Goal: Task Accomplishment & Management: Use online tool/utility

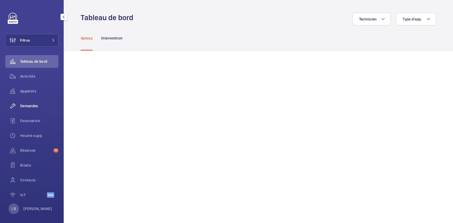
click at [38, 106] on span "Demandes" at bounding box center [39, 105] width 38 height 5
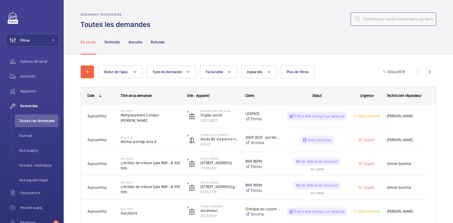
click at [381, 20] on input "text" at bounding box center [392, 18] width 85 height 13
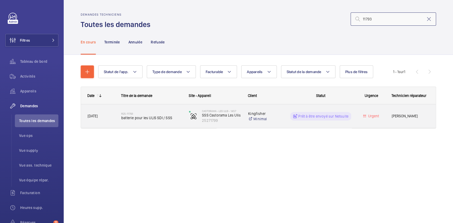
type input "11793"
click at [358, 118] on span "Urgent" at bounding box center [371, 116] width 27 height 6
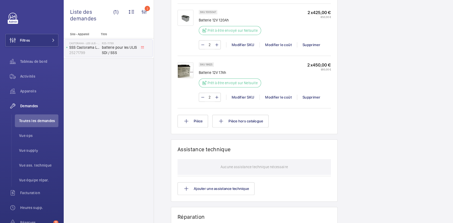
scroll to position [398, 0]
click at [195, 127] on button "Pièce" at bounding box center [192, 120] width 30 height 13
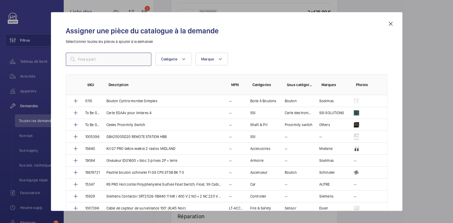
click at [135, 59] on input "text" at bounding box center [108, 59] width 85 height 13
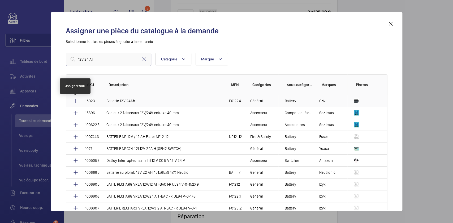
type input "12V 24 AH"
click at [78, 101] on mat-icon at bounding box center [75, 101] width 6 height 6
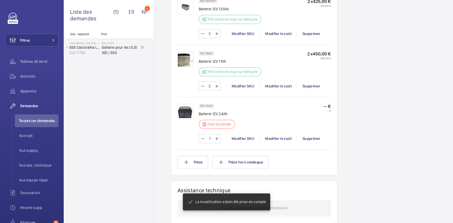
scroll to position [420, 0]
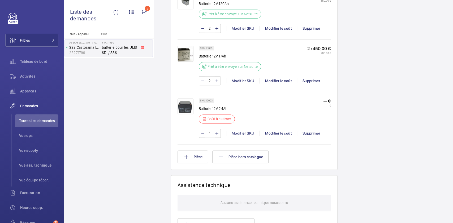
click at [35, 72] on div "Activités" at bounding box center [31, 76] width 53 height 13
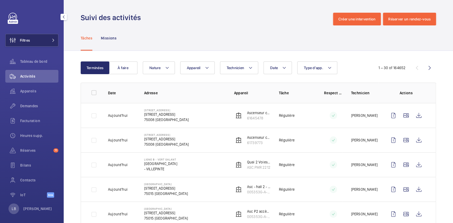
click at [44, 43] on button "Filtres" at bounding box center [31, 40] width 53 height 13
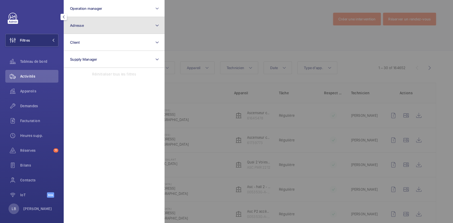
click at [107, 27] on button "Adresse" at bounding box center [114, 25] width 101 height 17
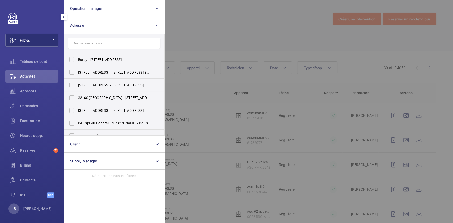
click at [94, 44] on input "text" at bounding box center [114, 43] width 92 height 11
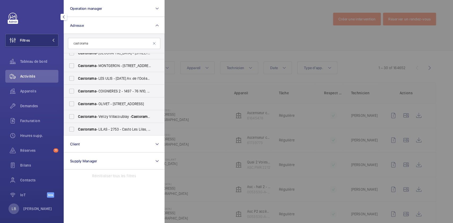
scroll to position [198, 0]
type input "castorama"
click at [74, 77] on label "Castorama - LES ULIS - 1457 - 6-8 Av. de l'Océanie, LES ULIS 91940" at bounding box center [110, 78] width 92 height 13
click at [74, 77] on input "Castorama - LES ULIS - 1457 - 6-8 Av. de l'Océanie, LES ULIS 91940" at bounding box center [71, 78] width 11 height 11
checkbox input "true"
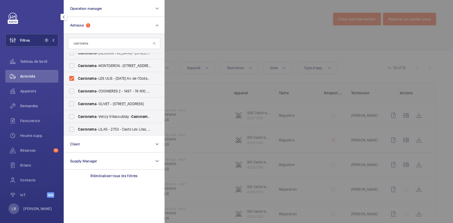
click at [242, 29] on div at bounding box center [390, 111] width 453 height 223
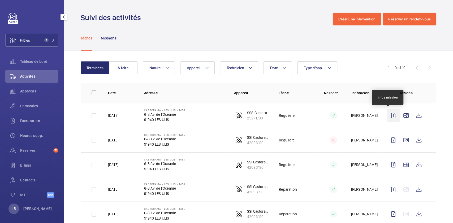
click at [387, 120] on wm-front-icon-button at bounding box center [393, 115] width 13 height 13
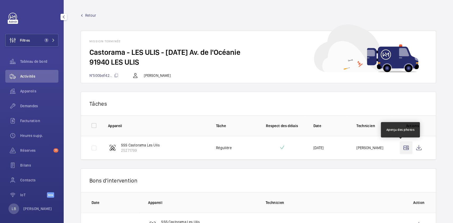
click at [399, 145] on wm-front-icon-button at bounding box center [405, 148] width 13 height 13
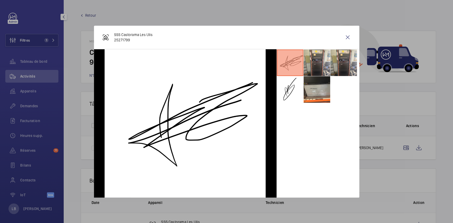
click at [397, 108] on div at bounding box center [226, 111] width 453 height 223
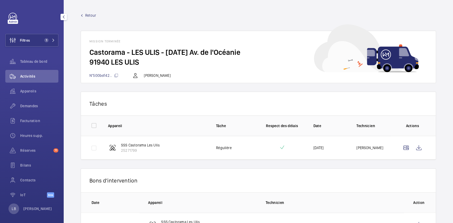
click at [84, 16] on link "Retour" at bounding box center [258, 15] width 355 height 5
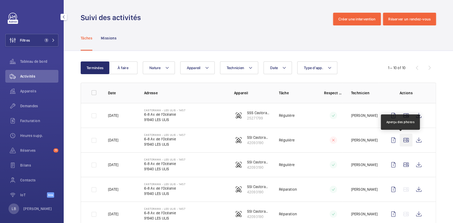
click at [399, 140] on wm-front-icon-button at bounding box center [405, 140] width 13 height 13
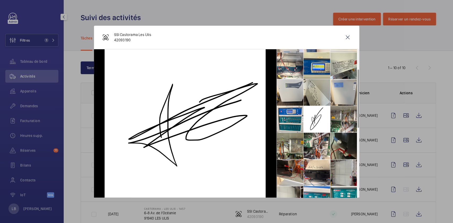
scroll to position [51, 0]
click at [341, 141] on li at bounding box center [343, 146] width 27 height 27
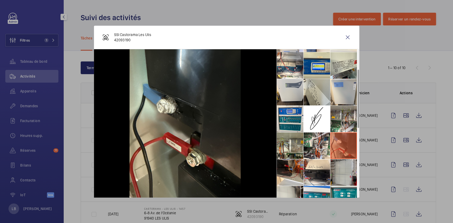
click at [386, 77] on div at bounding box center [226, 111] width 453 height 223
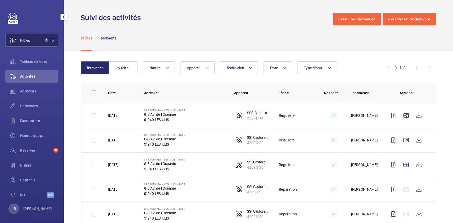
click at [42, 42] on span "1" at bounding box center [45, 40] width 6 height 4
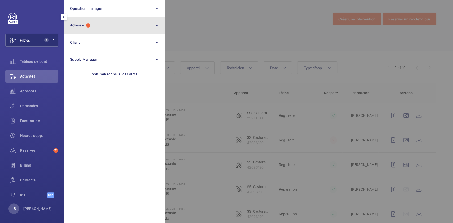
click at [111, 22] on button "Adresse 1" at bounding box center [114, 25] width 101 height 17
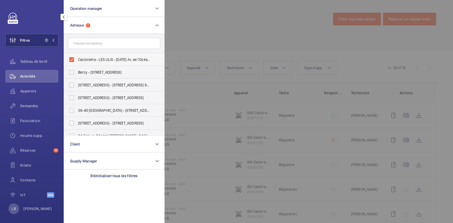
click at [71, 58] on label "Castorama - LES ULIS - 1457 - 6-8 Av. de l'Océanie, LES ULIS 91940" at bounding box center [110, 59] width 92 height 13
click at [71, 58] on input "Castorama - LES ULIS - 1457 - 6-8 Av. de l'Océanie, LES ULIS 91940" at bounding box center [71, 59] width 11 height 11
checkbox input "false"
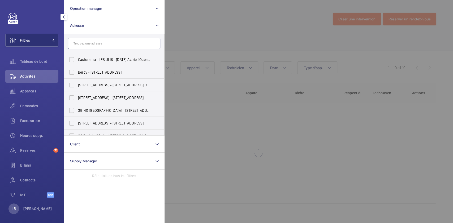
click at [94, 43] on input "text" at bounding box center [114, 43] width 92 height 11
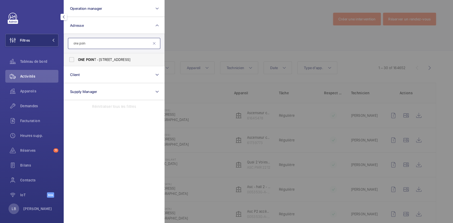
type input "one poin"
click at [69, 60] on label "ONE POIN T - 29 Rue des Sablons, PARIS 75116" at bounding box center [110, 59] width 92 height 13
click at [69, 60] on input "ONE POIN T - 29 Rue des Sablons, PARIS 75116" at bounding box center [71, 59] width 11 height 11
checkbox input "true"
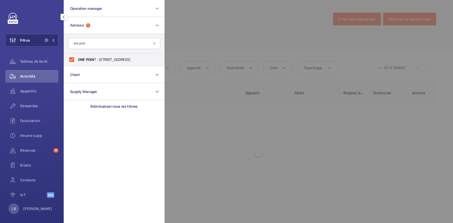
click at [201, 33] on div at bounding box center [390, 111] width 453 height 223
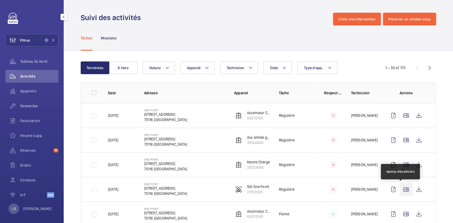
click at [400, 192] on wm-front-icon-button at bounding box center [405, 189] width 13 height 13
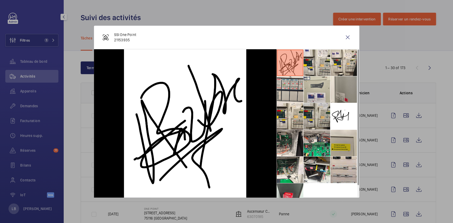
scroll to position [12, 0]
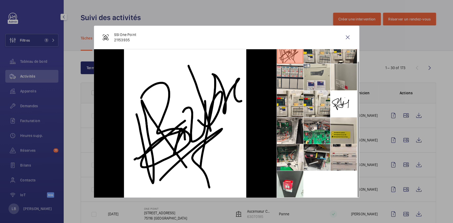
click at [315, 165] on li at bounding box center [316, 157] width 27 height 27
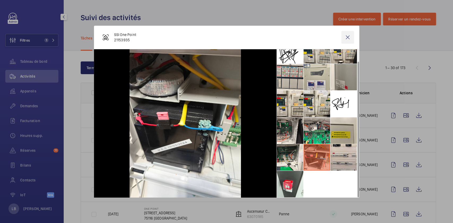
click at [348, 37] on wm-front-icon-button at bounding box center [347, 37] width 13 height 13
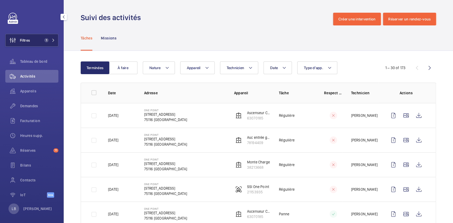
click at [35, 40] on button "Filtres 1" at bounding box center [31, 40] width 53 height 13
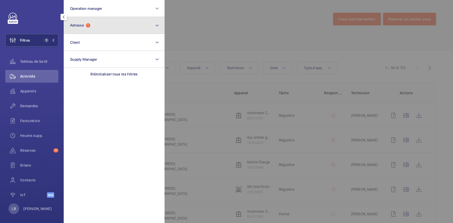
click at [99, 23] on button "Adresse 1" at bounding box center [114, 25] width 101 height 17
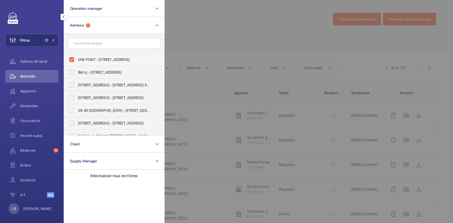
click at [73, 58] on label "ONE POINT - 29 Rue des Sablons, PARIS 75116" at bounding box center [110, 59] width 92 height 13
click at [73, 58] on input "ONE POINT - 29 Rue des Sablons, PARIS 75116" at bounding box center [71, 59] width 11 height 11
checkbox input "false"
click at [189, 36] on div at bounding box center [390, 111] width 453 height 223
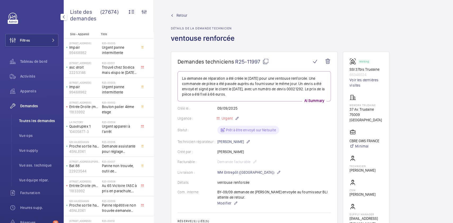
click at [53, 121] on span "Toutes les demandes" at bounding box center [38, 120] width 39 height 5
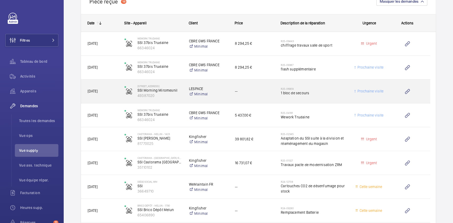
scroll to position [572, 0]
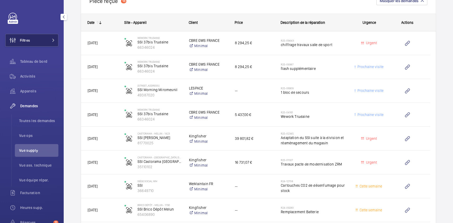
click at [36, 41] on button "Filtres" at bounding box center [31, 40] width 53 height 13
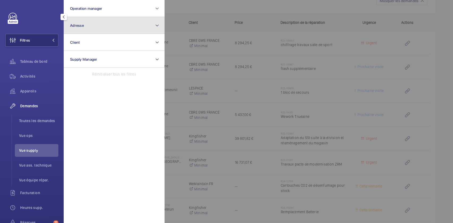
click at [111, 25] on button "Adresse" at bounding box center [114, 25] width 101 height 17
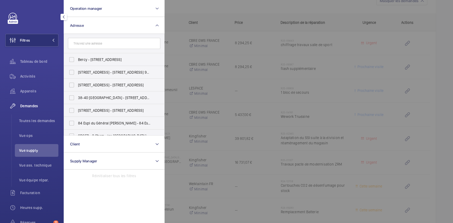
click at [109, 45] on input "text" at bounding box center [114, 43] width 92 height 11
type input "r"
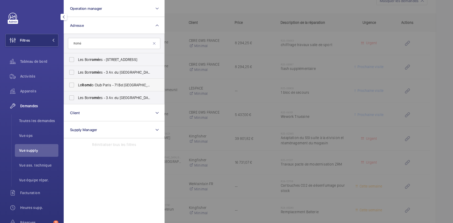
type input "Romé"
click at [81, 83] on span "Le Romé o Club Paris - 71 Bd Saint-Germain, PARIS 75005" at bounding box center [114, 84] width 73 height 5
click at [77, 83] on input "Le Romé o Club Paris - 71 Bd Saint-Germain, PARIS 75005" at bounding box center [71, 85] width 11 height 11
checkbox input "true"
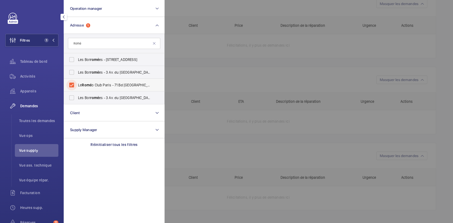
scroll to position [297, 0]
click at [28, 76] on span "Activités" at bounding box center [39, 76] width 38 height 5
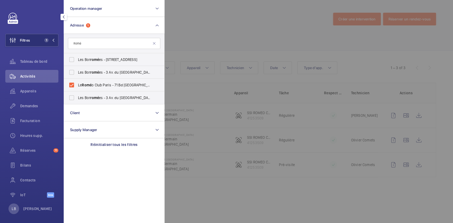
click at [251, 29] on div at bounding box center [390, 111] width 453 height 223
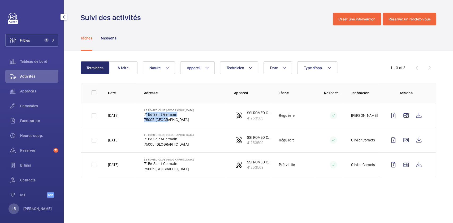
drag, startPoint x: 144, startPoint y: 114, endPoint x: 177, endPoint y: 122, distance: 34.0
click at [177, 122] on div "Le Roméo Club Paris 71 Bd Saint-Germain 75005 PARIS" at bounding box center [169, 116] width 50 height 14
copy div "71 Bd Saint-Germain 75005 PARIS"
click at [44, 41] on span "1" at bounding box center [46, 40] width 4 height 4
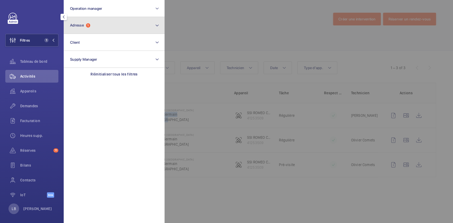
click at [103, 28] on button "Adresse 1" at bounding box center [114, 25] width 101 height 17
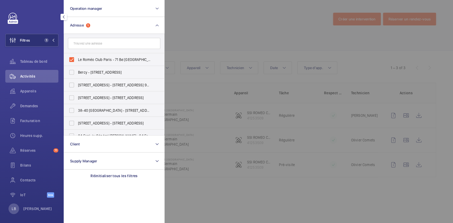
click at [84, 48] on input "text" at bounding box center [114, 43] width 92 height 11
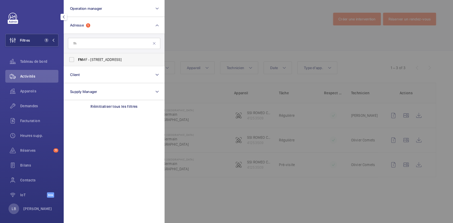
type input "fn"
click at [72, 58] on label "FN MF - 255 rue de Vaugirard, PARIS 75015" at bounding box center [110, 59] width 92 height 13
click at [72, 58] on input "FN MF - 255 rue de Vaugirard, PARIS 75015" at bounding box center [71, 59] width 11 height 11
checkbox input "true"
click at [210, 113] on div at bounding box center [390, 111] width 453 height 223
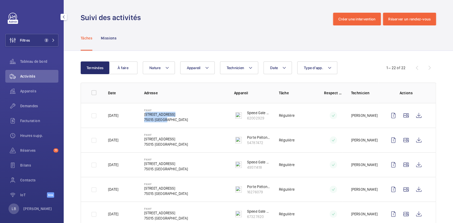
drag, startPoint x: 143, startPoint y: 113, endPoint x: 175, endPoint y: 120, distance: 32.4
click at [175, 120] on div "FNMF 255 rue de Vaugirard 75015 PARIS" at bounding box center [166, 116] width 44 height 14
copy div "255 rue de Vaugirard 75015 PARIS"
click at [36, 43] on button "Filtres 2" at bounding box center [31, 40] width 53 height 13
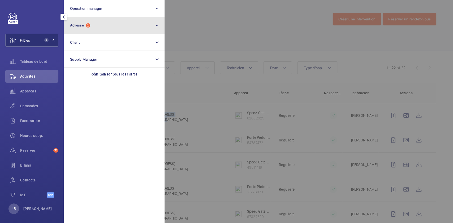
click at [97, 19] on button "Adresse 2" at bounding box center [114, 25] width 101 height 17
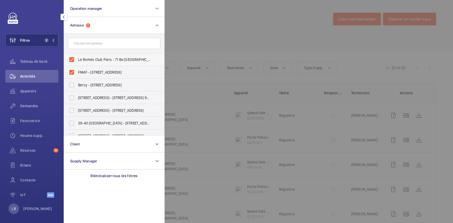
drag, startPoint x: 72, startPoint y: 63, endPoint x: 71, endPoint y: 59, distance: 4.1
click at [71, 59] on label "Le Roméo Club Paris - 71 Bd Saint-Germain, PARIS 75005" at bounding box center [110, 59] width 92 height 13
click at [71, 59] on input "Le Roméo Club Paris - 71 Bd Saint-Germain, PARIS 75005" at bounding box center [71, 59] width 11 height 11
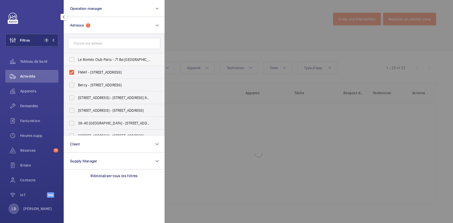
click at [71, 59] on label "Le Roméo Club Paris - 71 Bd Saint-Germain, PARIS 75005" at bounding box center [110, 59] width 92 height 13
click at [71, 59] on input "Le Roméo Club Paris - 71 Bd Saint-Germain, PARIS 75005" at bounding box center [71, 59] width 11 height 11
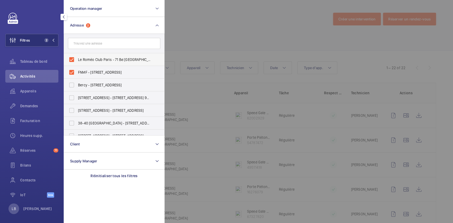
click at [71, 59] on label "Le Roméo Club Paris - 71 Bd Saint-Germain, PARIS 75005" at bounding box center [110, 59] width 92 height 13
click at [71, 59] on input "Le Roméo Club Paris - 71 Bd Saint-Germain, PARIS 75005" at bounding box center [71, 59] width 11 height 11
checkbox input "false"
click at [71, 73] on label "FNMF - 255 rue de Vaugirard, PARIS 75015" at bounding box center [110, 72] width 92 height 13
click at [71, 73] on input "FNMF - 255 rue de Vaugirard, PARIS 75015" at bounding box center [71, 72] width 11 height 11
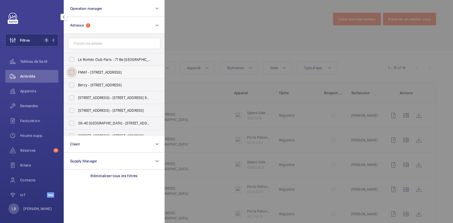
checkbox input "false"
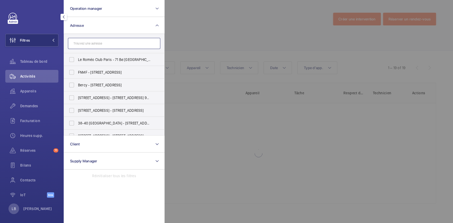
click at [106, 41] on input "text" at bounding box center [114, 43] width 92 height 11
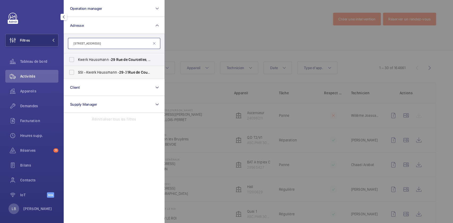
type input "29 rue de courcelles"
click at [71, 73] on label "SSI - Kwerk Haussmann - 29 -31 Rue de Courcelles , PARIS 75008" at bounding box center [110, 72] width 92 height 13
click at [71, 73] on input "SSI - Kwerk Haussmann - 29 -31 Rue de Courcelles , PARIS 75008" at bounding box center [71, 72] width 11 height 11
checkbox input "true"
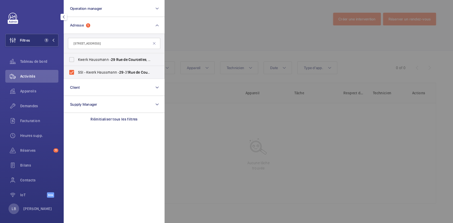
click at [232, 14] on div at bounding box center [390, 111] width 453 height 223
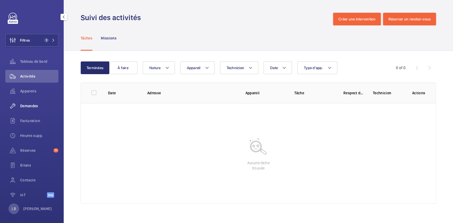
click at [38, 104] on span "Demandes" at bounding box center [39, 105] width 38 height 5
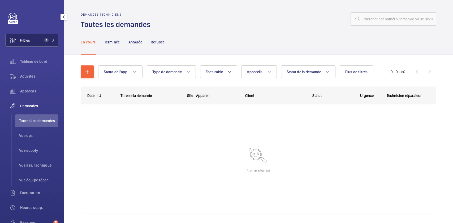
click at [29, 36] on span "Filtres" at bounding box center [18, 40] width 24 height 13
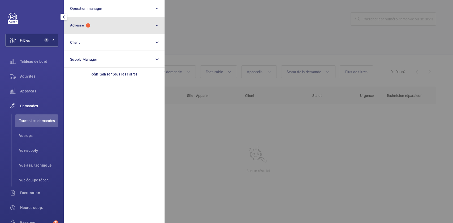
click at [114, 23] on button "Adresse 1" at bounding box center [114, 25] width 101 height 17
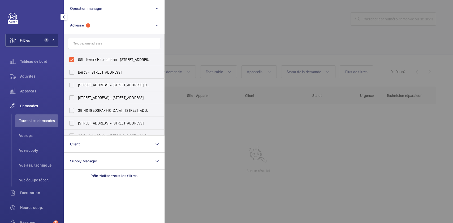
click at [217, 17] on div at bounding box center [390, 111] width 453 height 223
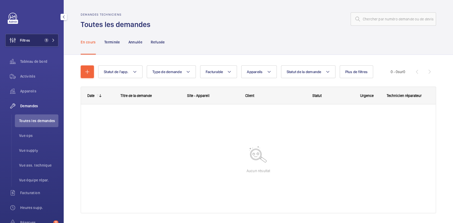
click at [23, 34] on span "Filtres" at bounding box center [18, 40] width 24 height 13
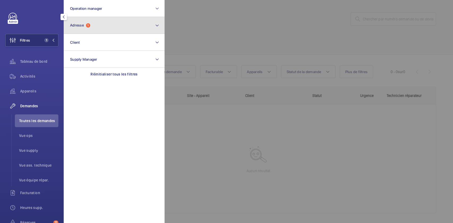
click at [95, 23] on button "Adresse 1" at bounding box center [114, 25] width 101 height 17
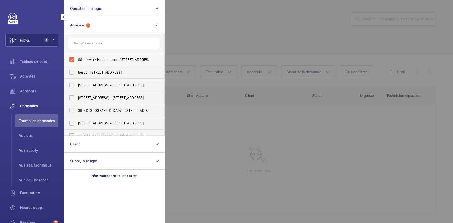
click at [72, 60] on label "SSI - Kwerk Haussmann - 29-31 Rue de Courcelles, PARIS 75008" at bounding box center [110, 59] width 92 height 13
click at [72, 60] on input "SSI - Kwerk Haussmann - 29-31 Rue de Courcelles, PARIS 75008" at bounding box center [71, 59] width 11 height 11
checkbox input "false"
click at [99, 43] on input "text" at bounding box center [114, 43] width 92 height 11
click at [29, 76] on span "Activités" at bounding box center [39, 76] width 38 height 5
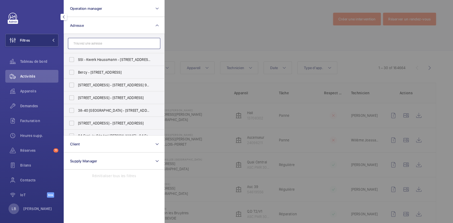
click at [127, 41] on input "text" at bounding box center [114, 43] width 92 height 11
click at [204, 37] on div at bounding box center [390, 111] width 453 height 223
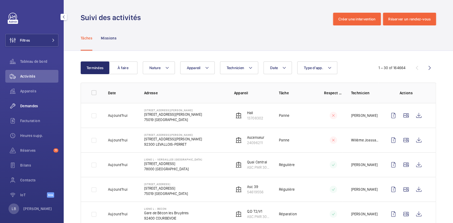
click at [30, 109] on div "Demandes" at bounding box center [31, 106] width 53 height 13
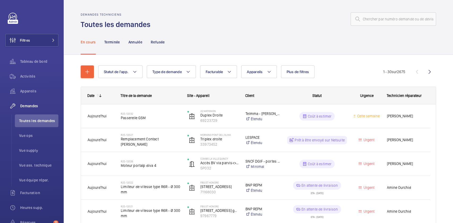
click at [201, 30] on div "En cours Terminée Annulée Refusée" at bounding box center [258, 41] width 355 height 25
click at [297, 74] on button "Plus de filtres" at bounding box center [298, 71] width 34 height 13
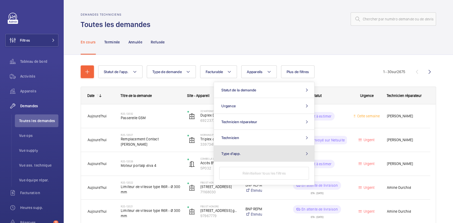
click at [261, 153] on button "Type d'app." at bounding box center [264, 154] width 100 height 16
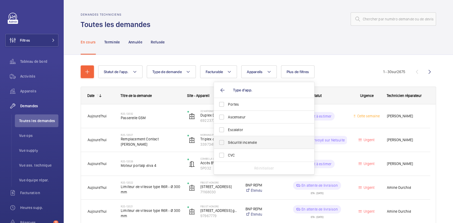
click at [247, 147] on label "Sécurité incendie" at bounding box center [260, 142] width 92 height 13
click at [227, 147] on input "Sécurité incendie" at bounding box center [221, 142] width 11 height 11
checkbox input "true"
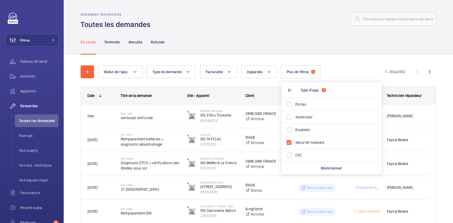
click at [280, 36] on div "En cours Terminée Annulée Refusée" at bounding box center [258, 41] width 355 height 25
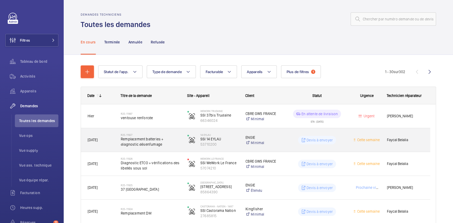
click at [345, 137] on wm-front-pills-cell "Devis à envoyer" at bounding box center [317, 140] width 60 height 8
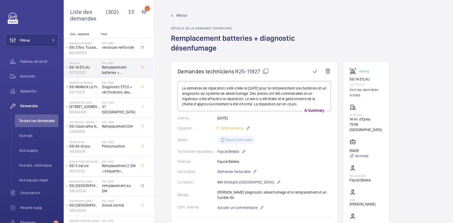
click at [177, 15] on span "Retour" at bounding box center [181, 15] width 11 height 5
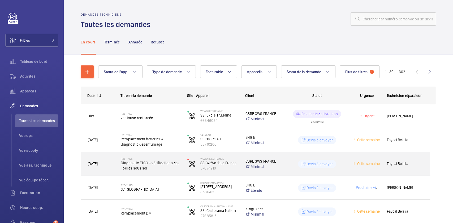
click at [341, 162] on wm-front-pills-cell "Devis à envoyer" at bounding box center [317, 164] width 60 height 8
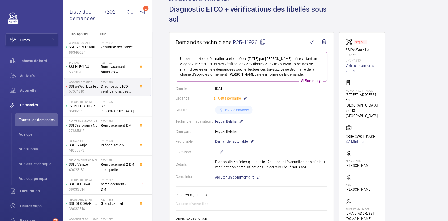
scroll to position [29, 0]
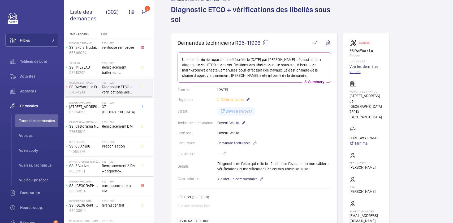
click at [360, 68] on link "Voir les dernières visites" at bounding box center [365, 69] width 33 height 11
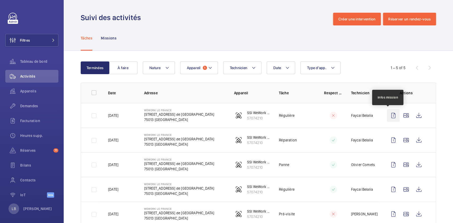
click at [389, 116] on wm-front-icon-button at bounding box center [393, 115] width 13 height 13
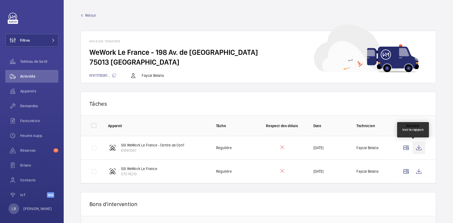
click at [412, 148] on wm-front-icon-button at bounding box center [418, 148] width 13 height 13
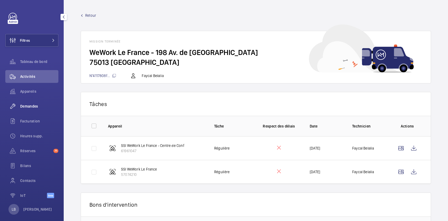
click at [24, 102] on div "Demandes" at bounding box center [31, 106] width 53 height 13
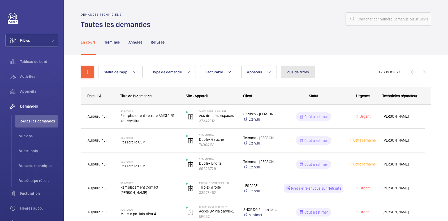
click at [301, 71] on span "Plus de filtres" at bounding box center [297, 72] width 23 height 4
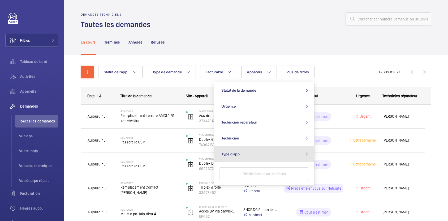
click at [263, 158] on button "Type d'app." at bounding box center [264, 154] width 100 height 16
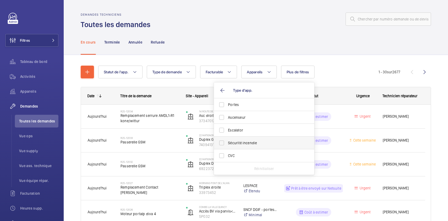
click at [257, 142] on span "Sécurité incendie" at bounding box center [264, 142] width 73 height 5
click at [227, 142] on input "Sécurité incendie" at bounding box center [221, 142] width 11 height 11
checkbox input "true"
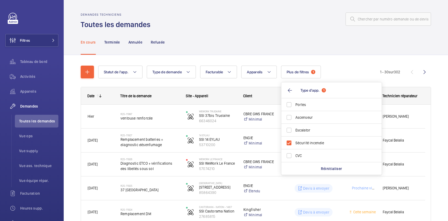
click at [283, 27] on div "Demandes techniciens Toutes les demandes" at bounding box center [256, 21] width 350 height 17
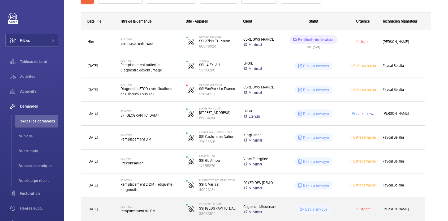
scroll to position [73, 0]
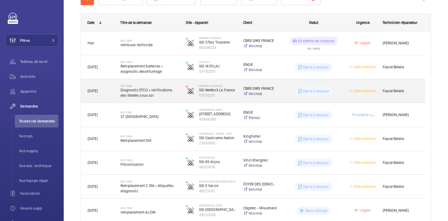
click at [344, 88] on div "Cette semaine" at bounding box center [359, 90] width 32 height 17
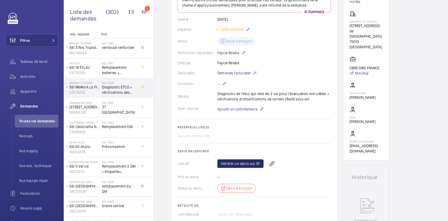
scroll to position [100, 0]
click at [242, 164] on link "Générer un devis sur SF" at bounding box center [240, 162] width 46 height 8
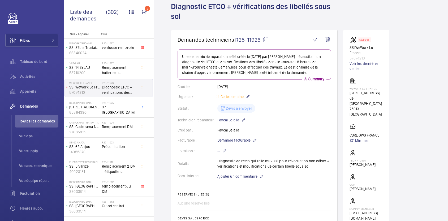
scroll to position [27, 0]
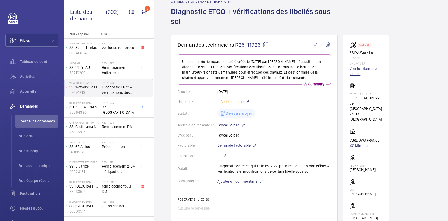
click at [366, 67] on link "Voir les dernières visites" at bounding box center [365, 71] width 33 height 11
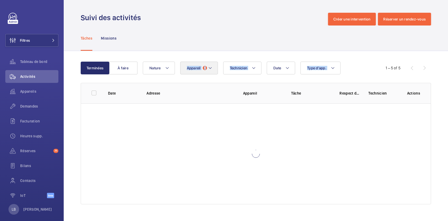
drag, startPoint x: 366, startPoint y: 67, endPoint x: 216, endPoint y: 72, distance: 150.1
click at [216, 72] on div "Date Technicien Appareil 1 Type d'app. Nature" at bounding box center [255, 68] width 224 height 13
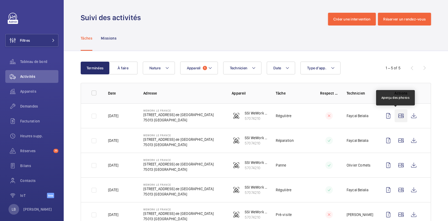
click at [394, 116] on wm-front-icon-button at bounding box center [400, 115] width 13 height 13
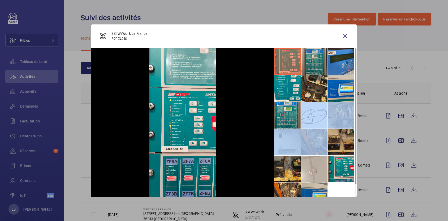
drag, startPoint x: 314, startPoint y: 116, endPoint x: 330, endPoint y: 138, distance: 26.8
click at [330, 138] on ul at bounding box center [315, 128] width 83 height 161
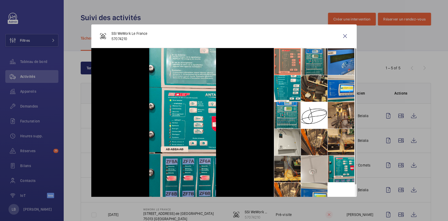
click at [372, 73] on div at bounding box center [224, 110] width 448 height 221
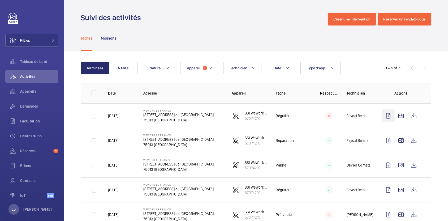
click at [381, 112] on wm-front-icon-button at bounding box center [387, 115] width 13 height 13
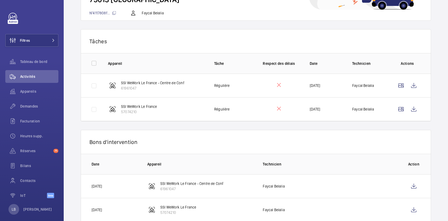
scroll to position [76, 0]
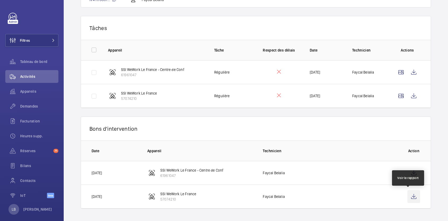
click at [410, 193] on wm-front-icon-button at bounding box center [413, 196] width 13 height 13
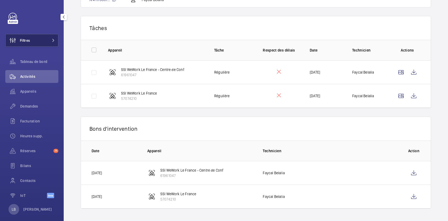
click at [49, 39] on span at bounding box center [52, 40] width 6 height 3
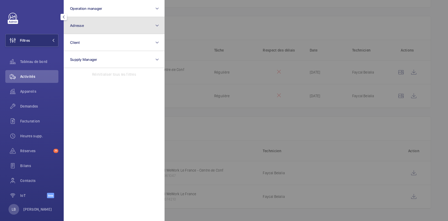
click at [88, 31] on button "Adresse" at bounding box center [114, 25] width 101 height 17
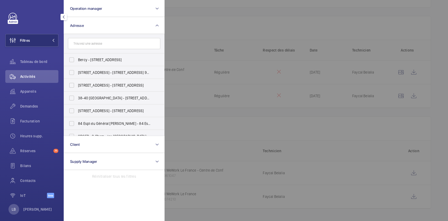
click at [87, 45] on input "text" at bounding box center [114, 43] width 92 height 11
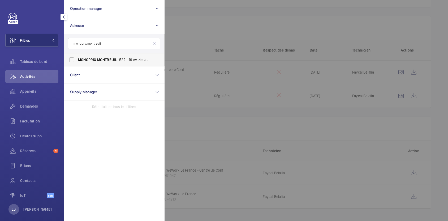
type input "monoprix montreuil"
click at [71, 59] on label "MONOPRIX MONTREUIL - 522 - 19 Av. de la Résistance, MONTREUIL 93100" at bounding box center [110, 59] width 92 height 13
click at [71, 59] on input "MONOPRIX MONTREUIL - 522 - 19 Av. de la Résistance, MONTREUIL 93100" at bounding box center [71, 59] width 11 height 11
checkbox input "true"
click at [39, 107] on span "Demandes" at bounding box center [39, 105] width 38 height 5
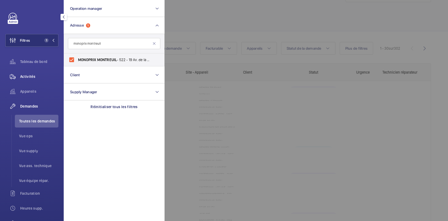
scroll to position [18, 0]
click at [36, 78] on span "Activités" at bounding box center [39, 76] width 38 height 5
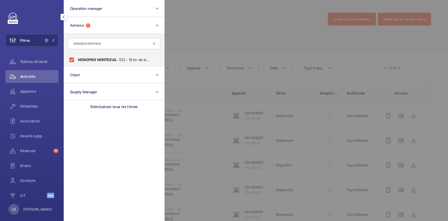
click at [217, 39] on div at bounding box center [388, 110] width 448 height 221
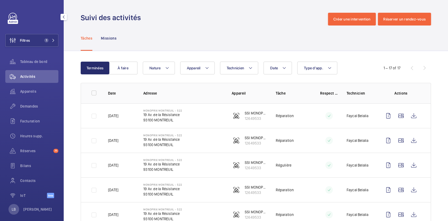
click at [217, 39] on div "Tâches Missions" at bounding box center [256, 37] width 350 height 25
click at [382, 116] on wm-front-icon-button at bounding box center [387, 115] width 13 height 13
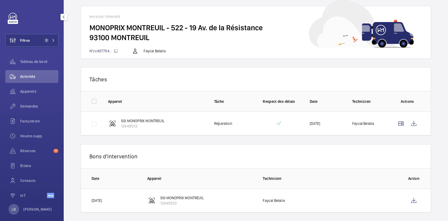
scroll to position [29, 0]
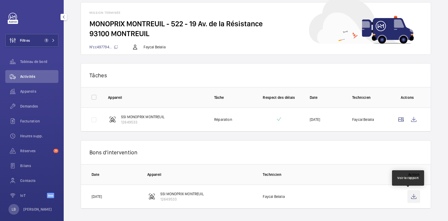
click at [408, 198] on wm-front-icon-button at bounding box center [413, 196] width 13 height 13
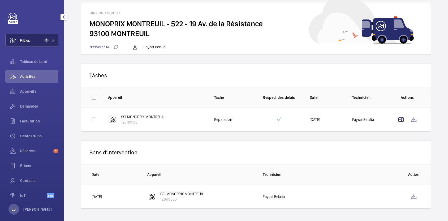
click at [42, 41] on span "1" at bounding box center [45, 40] width 6 height 4
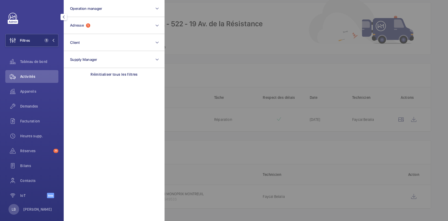
click at [225, 42] on div at bounding box center [388, 110] width 448 height 221
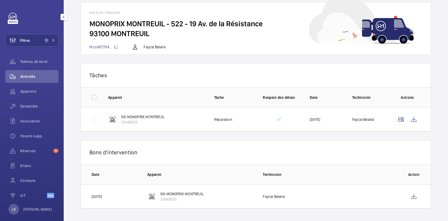
drag, startPoint x: 225, startPoint y: 42, endPoint x: 36, endPoint y: 75, distance: 191.9
click at [36, 75] on mat-sidenav-content "Filtres 1 Tableau de bord Activités Appareils Demandes Facturation Heures supp.…" at bounding box center [224, 110] width 448 height 221
click at [36, 75] on span "Activités" at bounding box center [39, 76] width 38 height 5
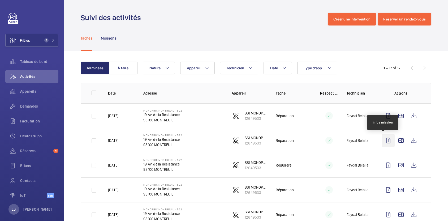
click at [384, 140] on wm-front-icon-button at bounding box center [387, 140] width 13 height 13
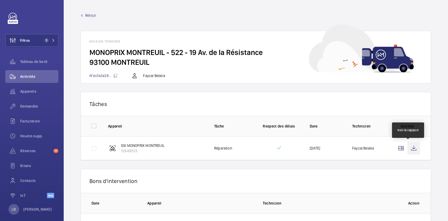
click at [408, 148] on wm-front-icon-button at bounding box center [413, 148] width 13 height 13
drag, startPoint x: 341, startPoint y: 111, endPoint x: 372, endPoint y: 177, distance: 73.1
click at [372, 177] on p "Bons d'intervention" at bounding box center [255, 180] width 332 height 7
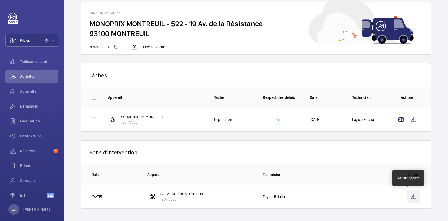
click at [407, 196] on wm-front-icon-button at bounding box center [413, 196] width 13 height 13
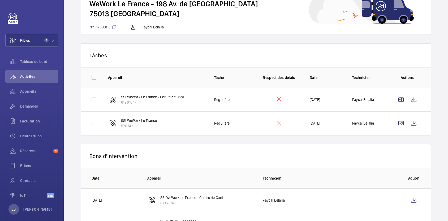
scroll to position [76, 0]
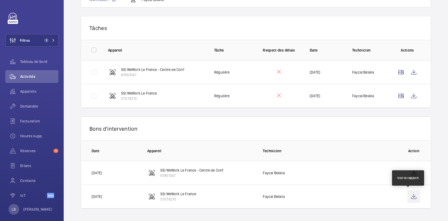
click at [409, 195] on wm-front-icon-button at bounding box center [413, 196] width 13 height 13
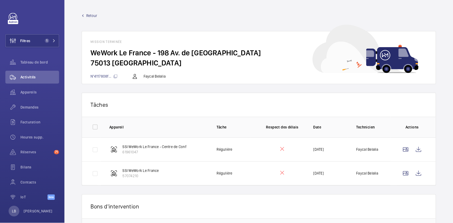
scroll to position [3, 0]
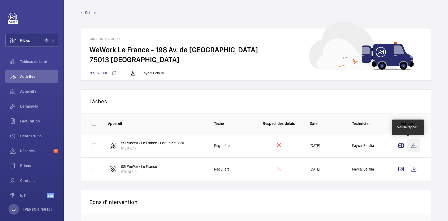
click at [411, 148] on wm-front-icon-button at bounding box center [413, 145] width 13 height 13
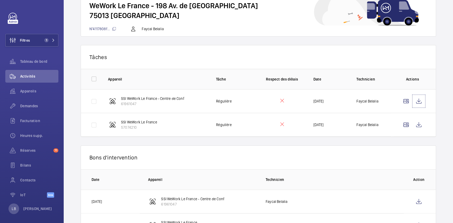
scroll to position [0, 0]
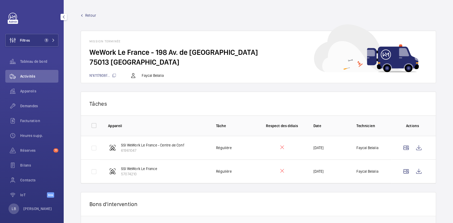
click at [87, 15] on span "Retour" at bounding box center [90, 15] width 11 height 5
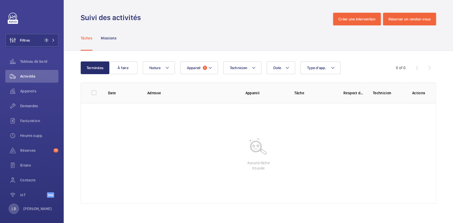
click at [181, 17] on div "Suivi des activités Créer une intervention Réserver un rendez-vous" at bounding box center [258, 19] width 355 height 13
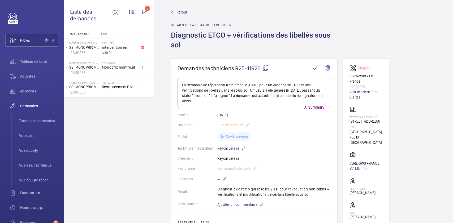
scroll to position [1, 0]
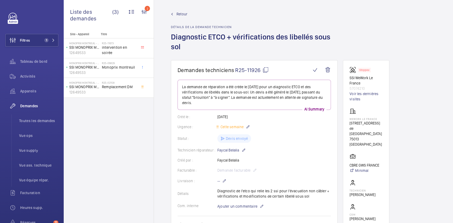
click at [180, 14] on span "Retour" at bounding box center [181, 13] width 11 height 5
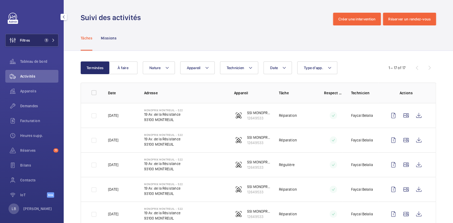
click at [46, 41] on span "1" at bounding box center [46, 40] width 4 height 4
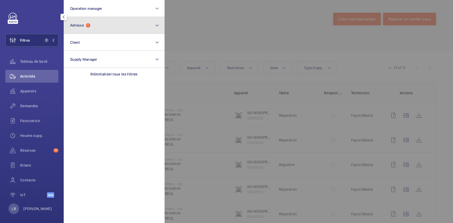
click at [94, 25] on button "Adresse 1" at bounding box center [114, 25] width 101 height 17
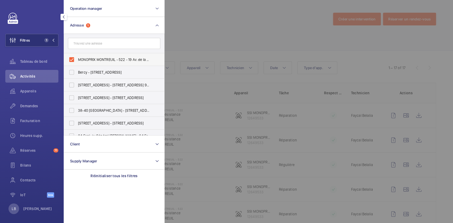
click at [75, 60] on label "MONOPRIX MONTREUIL - 522 - 19 Av. de la Résistance, MONTREUIL 93100" at bounding box center [110, 59] width 92 height 13
click at [75, 60] on input "MONOPRIX MONTREUIL - 522 - 19 Av. de la Résistance, MONTREUIL 93100" at bounding box center [71, 59] width 11 height 11
checkbox input "false"
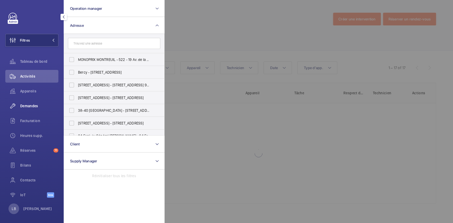
click at [33, 107] on span "Demandes" at bounding box center [39, 105] width 38 height 5
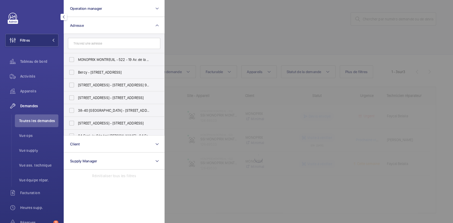
click at [226, 17] on div at bounding box center [390, 111] width 453 height 223
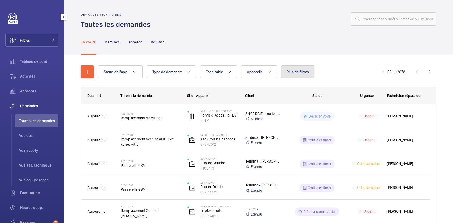
click at [290, 68] on button "Plus de filtres" at bounding box center [298, 71] width 34 height 13
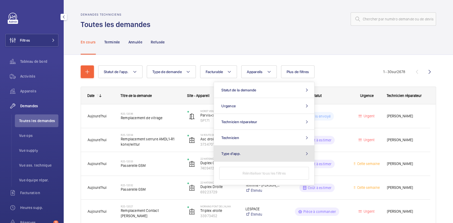
click at [286, 153] on button "Type d'app." at bounding box center [264, 154] width 100 height 16
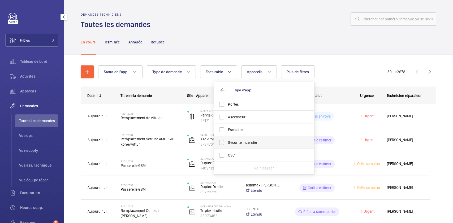
click at [255, 143] on span "Sécurité incendie" at bounding box center [264, 142] width 73 height 5
click at [227, 143] on input "Sécurité incendie" at bounding box center [221, 142] width 11 height 11
checkbox input "true"
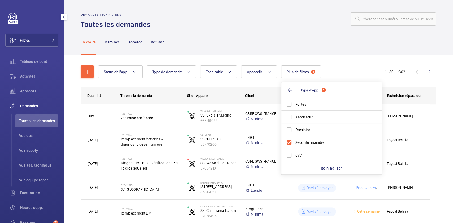
click at [265, 6] on wm-front-admin-header "Demandes techniciens Toutes les demandes" at bounding box center [258, 14] width 389 height 29
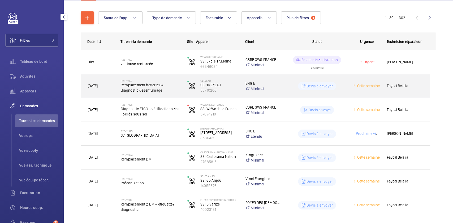
scroll to position [66, 0]
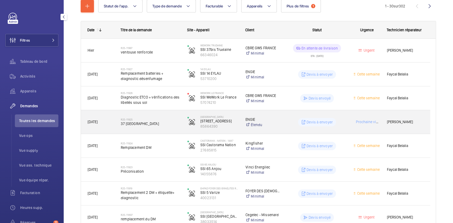
click at [283, 116] on div "Devis à envoyer" at bounding box center [313, 122] width 66 height 19
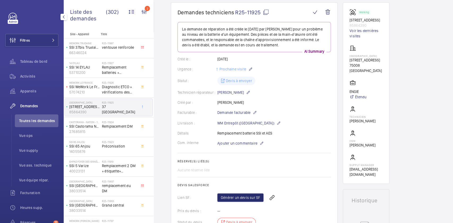
scroll to position [45, 0]
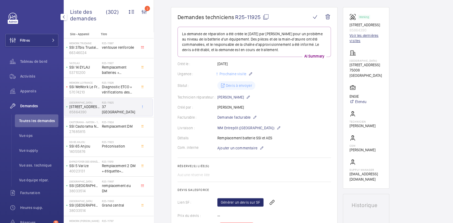
click at [365, 36] on link "Voir les dernières visites" at bounding box center [365, 38] width 33 height 11
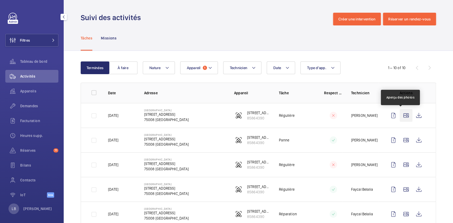
click at [401, 116] on wm-front-icon-button at bounding box center [405, 115] width 13 height 13
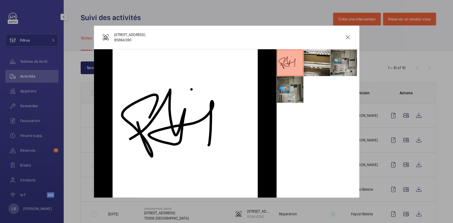
click at [346, 67] on li at bounding box center [343, 63] width 27 height 27
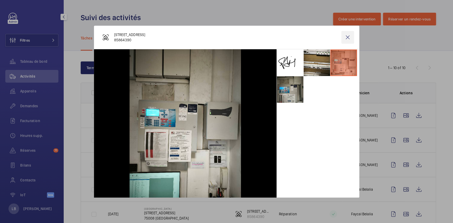
click at [345, 34] on wm-front-icon-button at bounding box center [347, 37] width 13 height 13
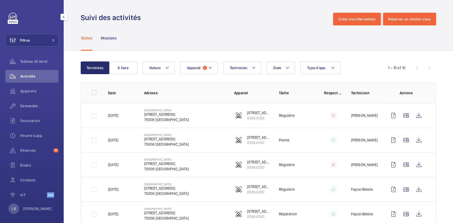
click at [258, 28] on div "Tâches Missions" at bounding box center [258, 37] width 355 height 25
click at [70, 99] on div "Terminées À faire Date Technicien Appareil 1 Type d'app. Nature 1 – 10 of 10 Da…" at bounding box center [258, 207] width 389 height 312
click at [387, 113] on wm-front-icon-button at bounding box center [393, 115] width 13 height 13
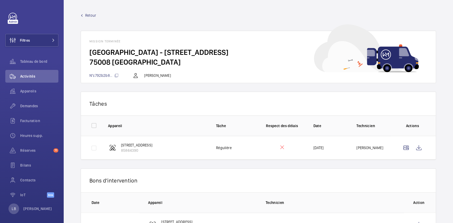
click at [125, 80] on wm-front-card-footer "N°c792b2b8... Faycel Hamimi" at bounding box center [258, 77] width 354 height 11
click at [413, 150] on wm-front-icon-button at bounding box center [418, 148] width 13 height 13
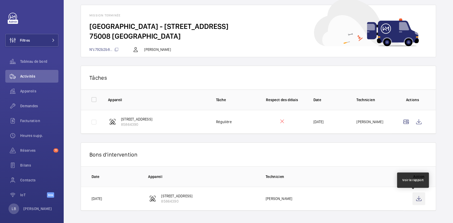
click at [413, 198] on wm-front-icon-button at bounding box center [418, 198] width 13 height 13
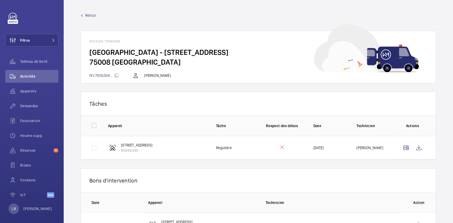
click at [90, 14] on span "Retour" at bounding box center [90, 15] width 11 height 5
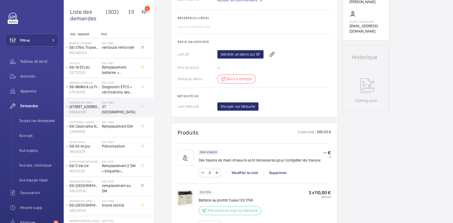
scroll to position [181, 0]
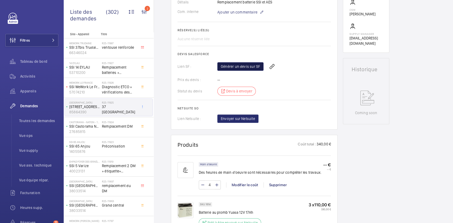
click at [247, 64] on link "Générer un devis sur SF" at bounding box center [240, 66] width 46 height 8
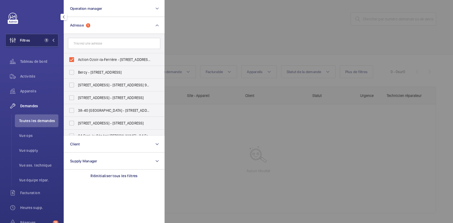
click at [45, 41] on span "1" at bounding box center [46, 40] width 4 height 4
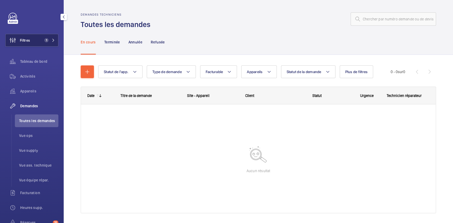
click at [39, 36] on button "Filtres 1" at bounding box center [31, 40] width 53 height 13
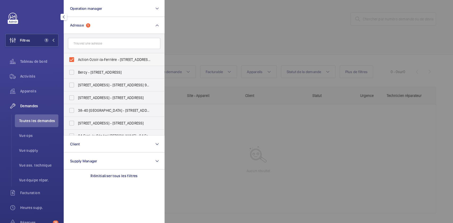
click at [71, 60] on label "Action Ozoir-la-Ferrière - 17 Rue François de Tessan, OZOIR-LA-FERRIÈRE 77330" at bounding box center [110, 59] width 92 height 13
click at [71, 60] on input "Action Ozoir-la-Ferrière - 17 Rue François de Tessan, OZOIR-LA-FERRIÈRE 77330" at bounding box center [71, 59] width 11 height 11
checkbox input "false"
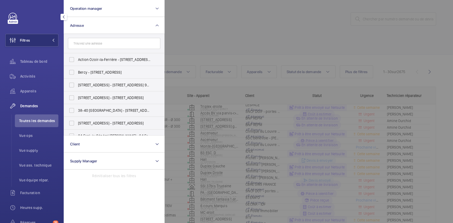
click at [209, 29] on div at bounding box center [390, 111] width 453 height 223
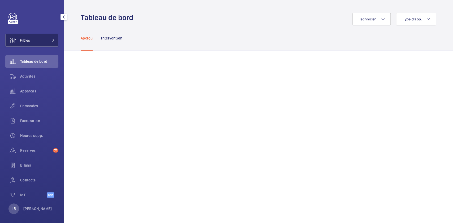
click at [39, 42] on button "Filtres" at bounding box center [31, 40] width 53 height 13
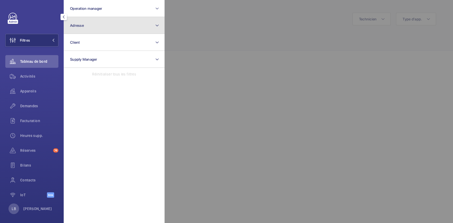
click at [95, 23] on button "Adresse" at bounding box center [114, 25] width 101 height 17
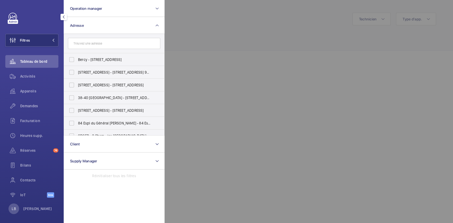
click at [96, 40] on input "text" at bounding box center [114, 43] width 92 height 11
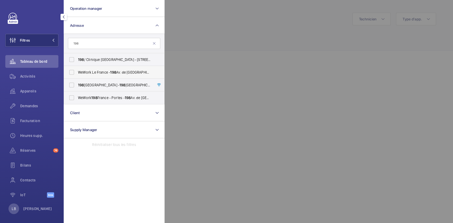
type input "198"
click at [72, 73] on label "WeWork Le France - 198 Av. de [GEOGRAPHIC_DATA], [GEOGRAPHIC_DATA] 75013" at bounding box center [110, 72] width 92 height 13
click at [72, 73] on input "WeWork Le France - 198 Av. de [GEOGRAPHIC_DATA], [GEOGRAPHIC_DATA] 75013" at bounding box center [71, 72] width 11 height 11
checkbox input "true"
click at [28, 77] on span "Activités" at bounding box center [39, 76] width 38 height 5
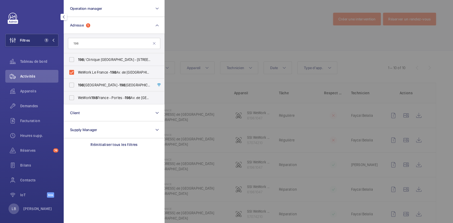
click at [249, 11] on div at bounding box center [390, 111] width 453 height 223
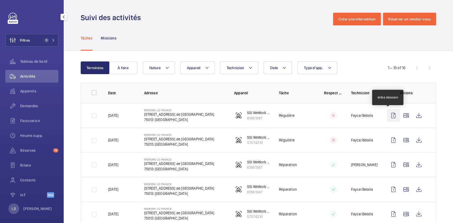
click at [388, 113] on wm-front-icon-button at bounding box center [393, 115] width 13 height 13
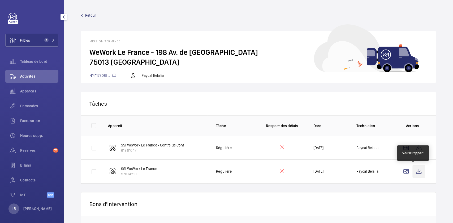
click at [414, 169] on wm-front-icon-button at bounding box center [418, 171] width 13 height 13
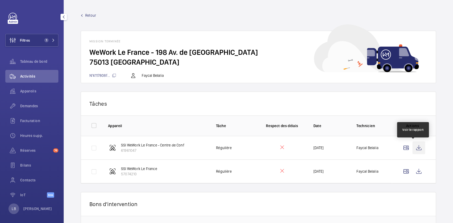
click at [412, 150] on wm-front-icon-button at bounding box center [418, 148] width 13 height 13
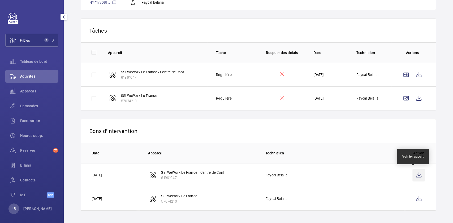
click at [413, 174] on wm-front-icon-button at bounding box center [418, 175] width 13 height 13
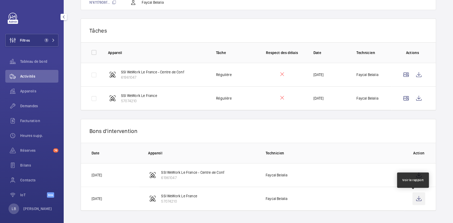
click at [412, 200] on wm-front-icon-button at bounding box center [418, 198] width 13 height 13
click at [240, 19] on wm-front-card-header "Tâches" at bounding box center [258, 31] width 354 height 24
